Goal: Task Accomplishment & Management: Use online tool/utility

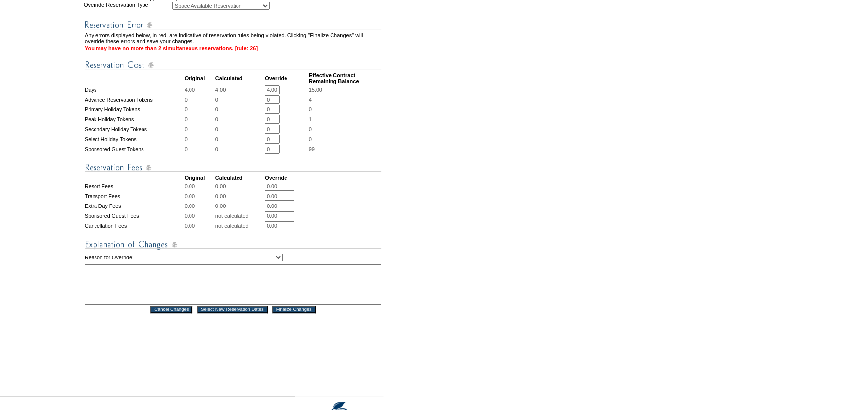
scroll to position [0, 0]
drag, startPoint x: 269, startPoint y: 105, endPoint x: 334, endPoint y: 105, distance: 64.3
click at [334, 94] on tr "Days 4.00 4.00 4.00 * * 15.00" at bounding box center [233, 89] width 297 height 9
type input "0"
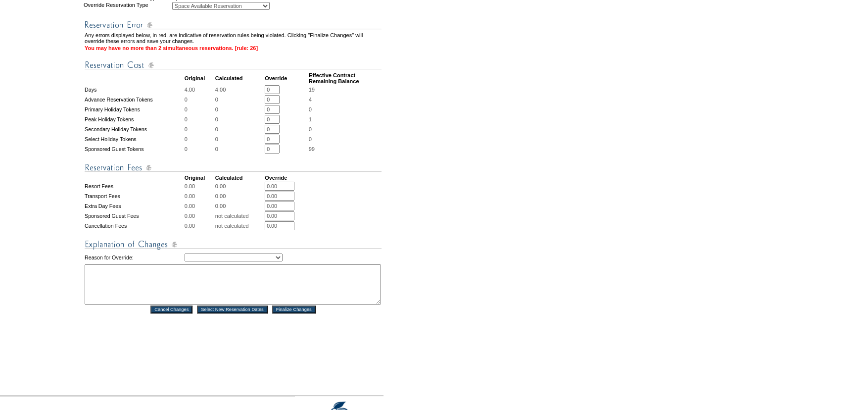
click at [325, 104] on td "4" at bounding box center [345, 99] width 73 height 9
click at [283, 261] on select "Creating Continuous Stay Days Rebooked After Cancellation Editing Occupant Expe…" at bounding box center [234, 257] width 98 height 8
select select "1052"
click at [185, 261] on select "Creating Continuous Stay Days Rebooked After Cancellation Editing Occupant Expe…" at bounding box center [234, 257] width 98 height 8
click at [221, 290] on textarea at bounding box center [233, 284] width 296 height 40
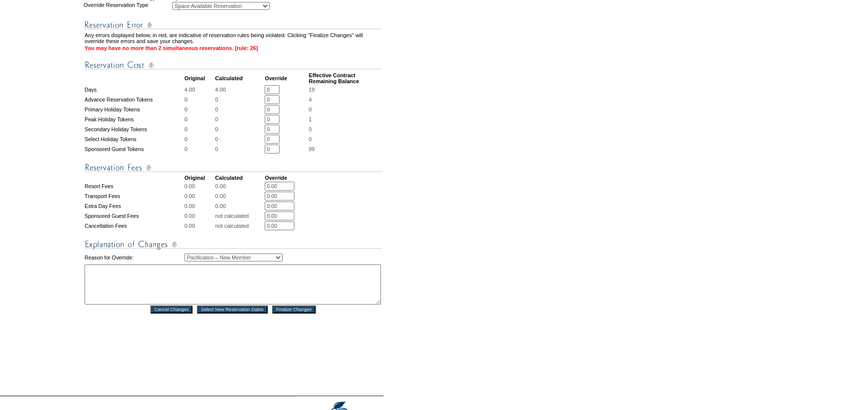
paste textarea "The AC was broken in their original residence. [PERSON_NAME] and JLL approved m…"
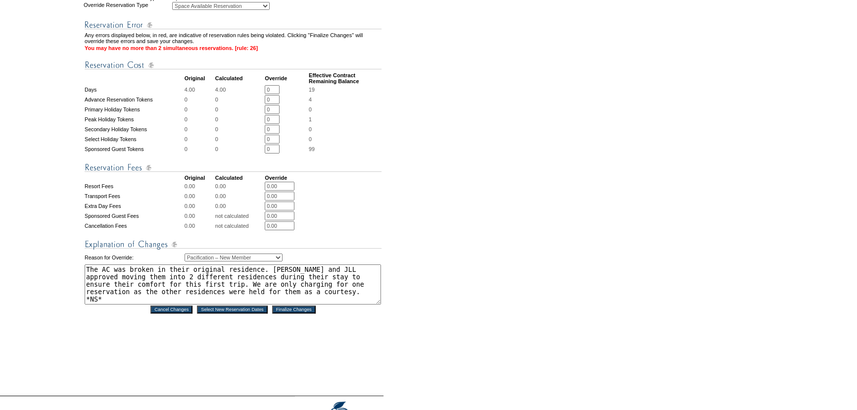
type textarea "The AC was broken in their original residence. [PERSON_NAME] and JLL approved m…"
click at [292, 313] on input "Finalize Changes" at bounding box center [294, 309] width 44 height 8
